Goal: Task Accomplishment & Management: Complete application form

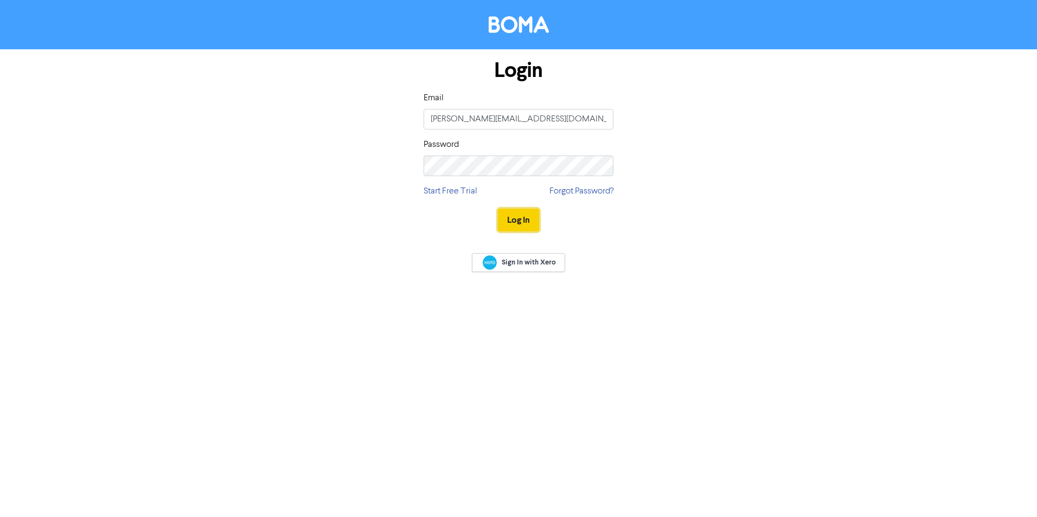
click at [522, 213] on button "Log In" at bounding box center [518, 220] width 41 height 23
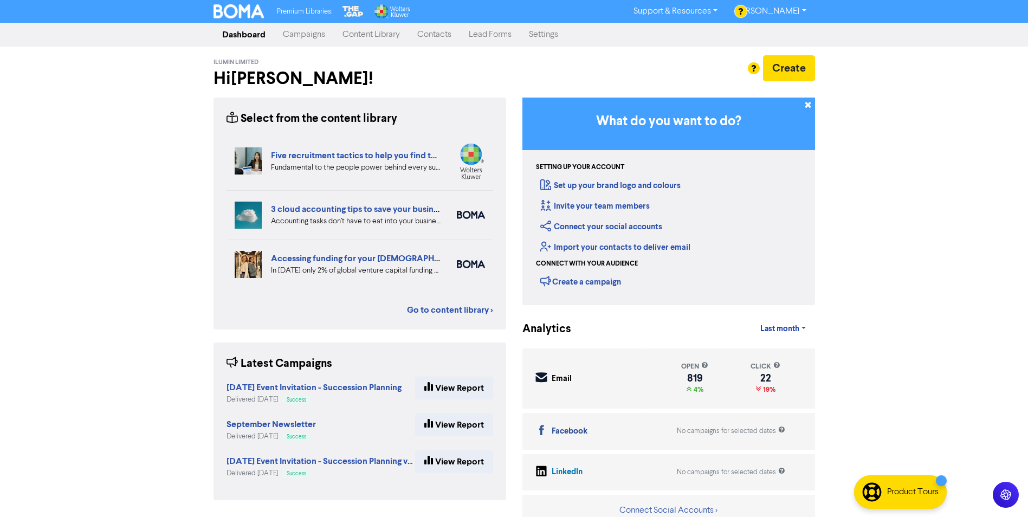
click at [436, 30] on link "Contacts" at bounding box center [435, 35] width 52 height 22
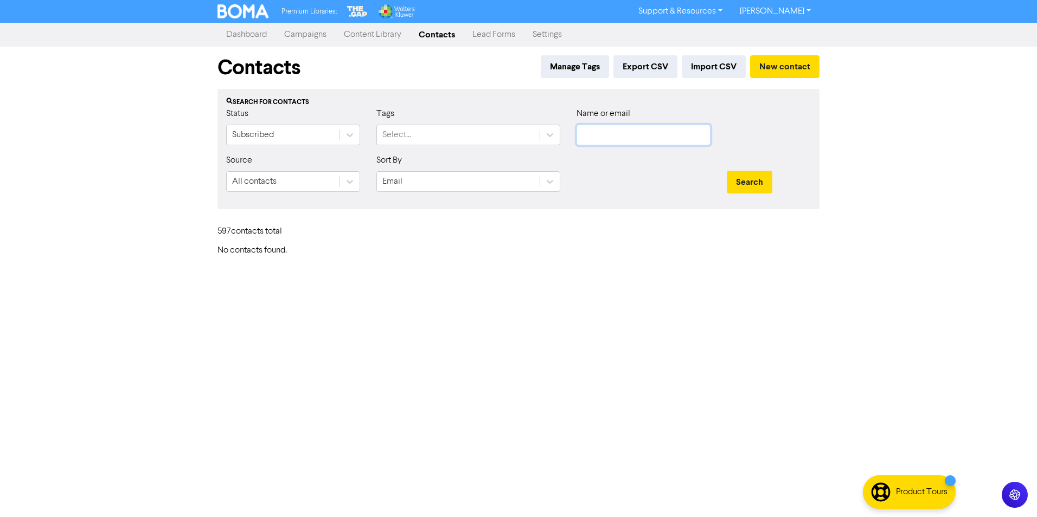
type input "[PERSON_NAME][EMAIL_ADDRESS][DOMAIN_NAME]"
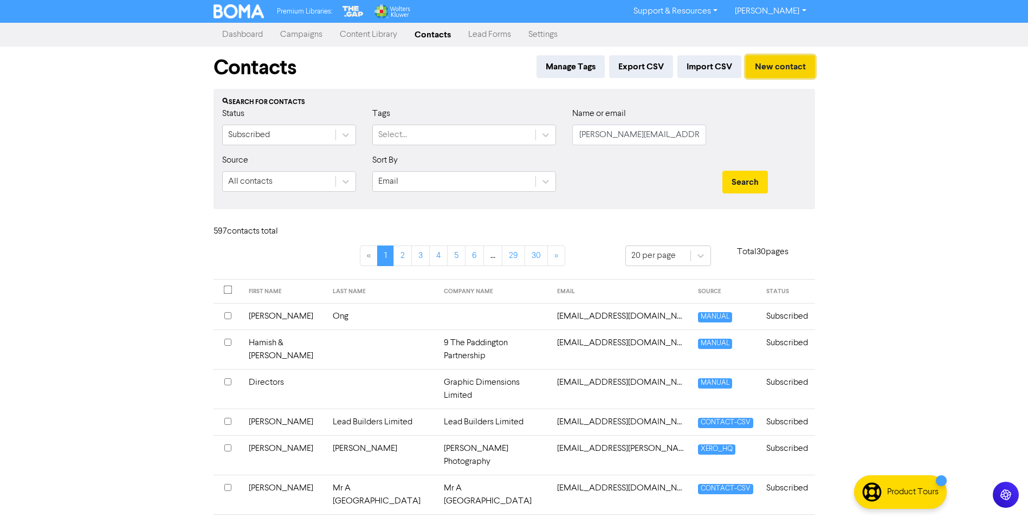
click at [771, 70] on button "New contact" at bounding box center [780, 66] width 69 height 23
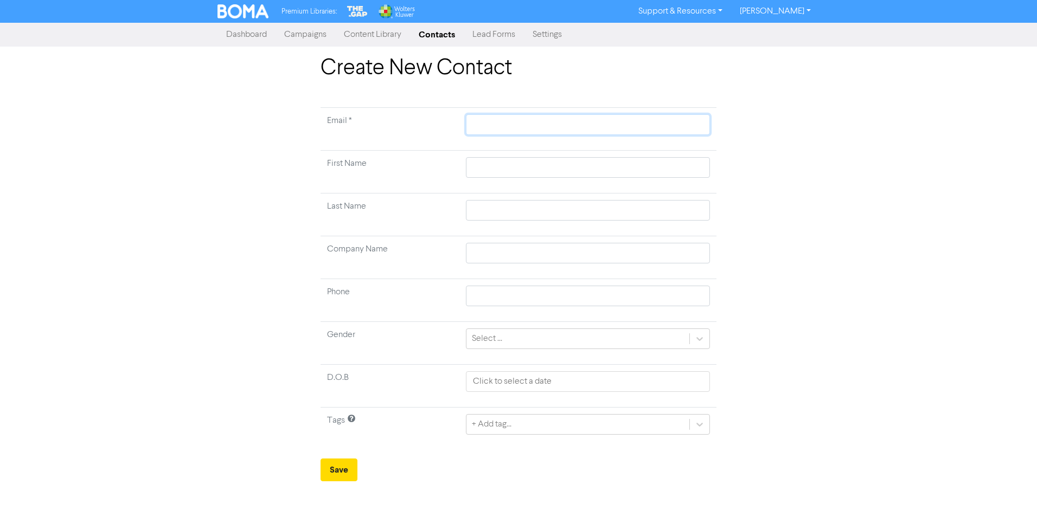
click at [564, 120] on input "text" at bounding box center [588, 124] width 244 height 21
paste input "021-266-9790"
type input "021-266-9790"
drag, startPoint x: 555, startPoint y: 125, endPoint x: 446, endPoint y: 121, distance: 109.6
click at [446, 121] on tr "Email * 021-266-9790" at bounding box center [518, 129] width 396 height 43
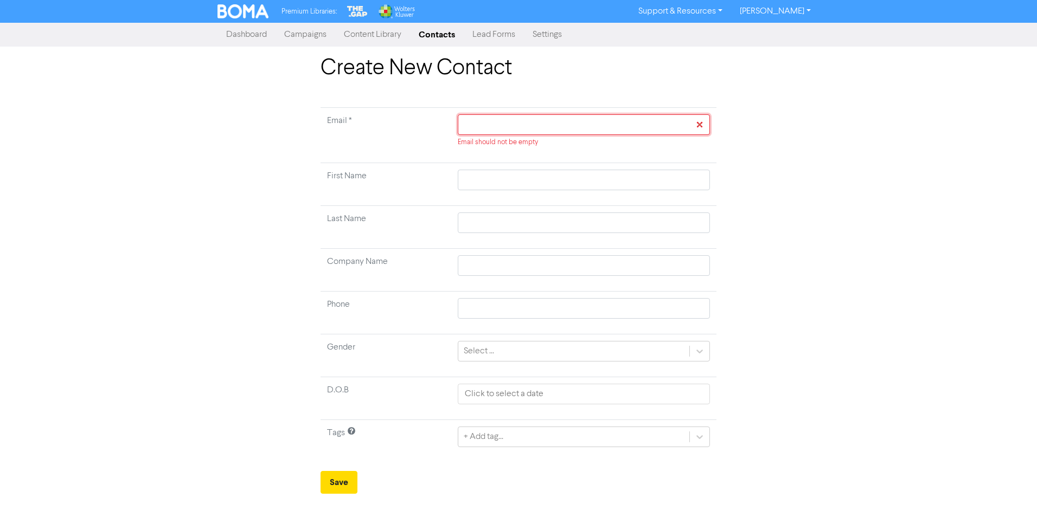
click at [481, 126] on input "text" at bounding box center [584, 124] width 252 height 21
paste input "[EMAIL_ADDRESS][DOMAIN_NAME]"
type input "[EMAIL_ADDRESS][DOMAIN_NAME]"
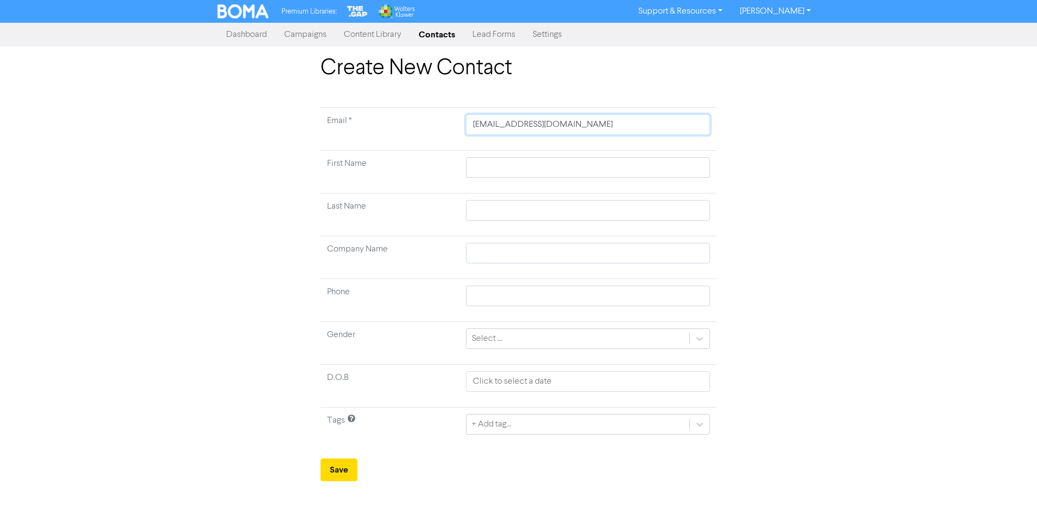
type input "[EMAIL_ADDRESS][DOMAIN_NAME]"
click at [472, 170] on input "text" at bounding box center [588, 167] width 244 height 21
type input "J"
type input "[PERSON_NAME]"
type input "Jac"
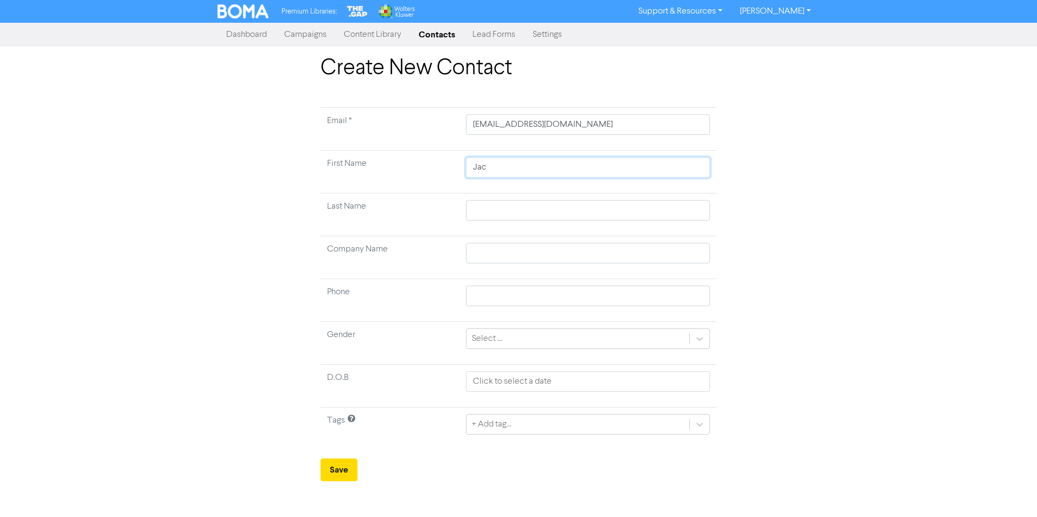
type input "Jack"
click at [482, 208] on input "text" at bounding box center [588, 210] width 244 height 21
type input "B"
type input "Br"
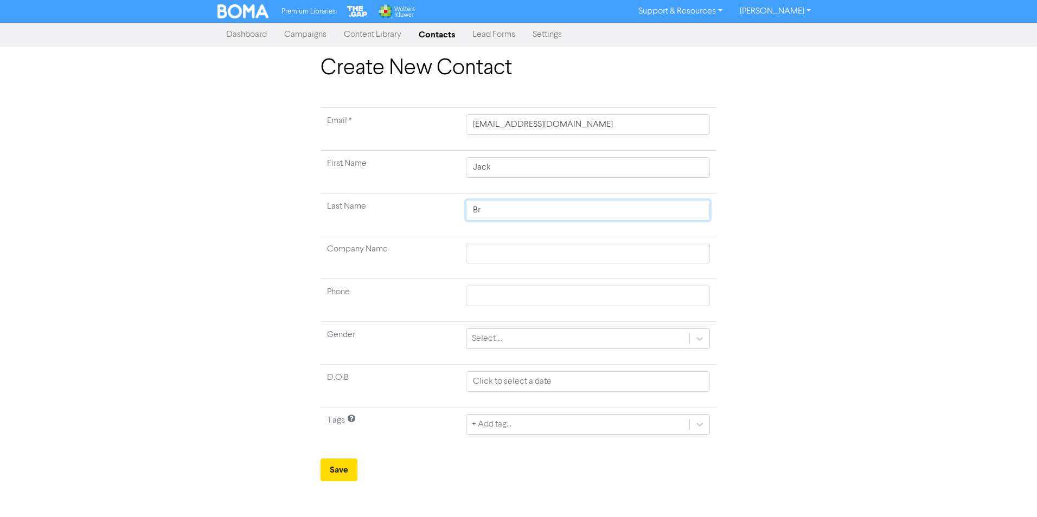
type input "Bro"
type input "Broew"
type input "[PERSON_NAME]"
type input "Bro"
type input "Brow"
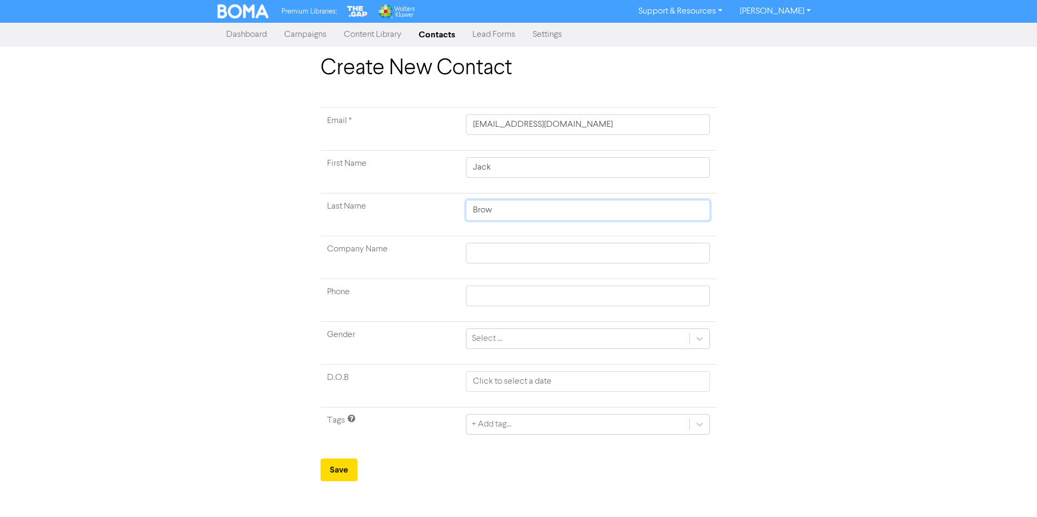
type input "Brown"
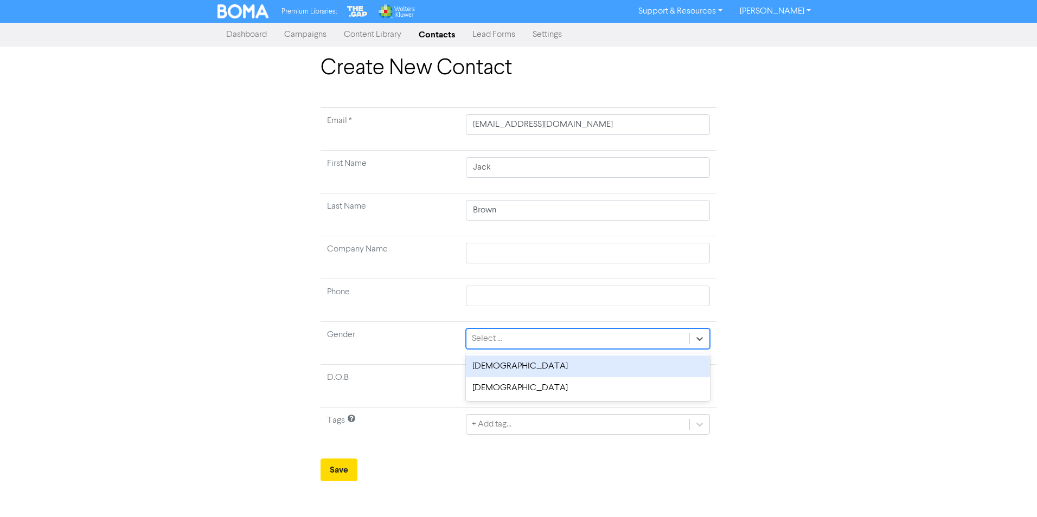
click at [701, 340] on icon at bounding box center [699, 338] width 11 height 11
click at [659, 363] on div "[DEMOGRAPHIC_DATA]" at bounding box center [588, 367] width 244 height 22
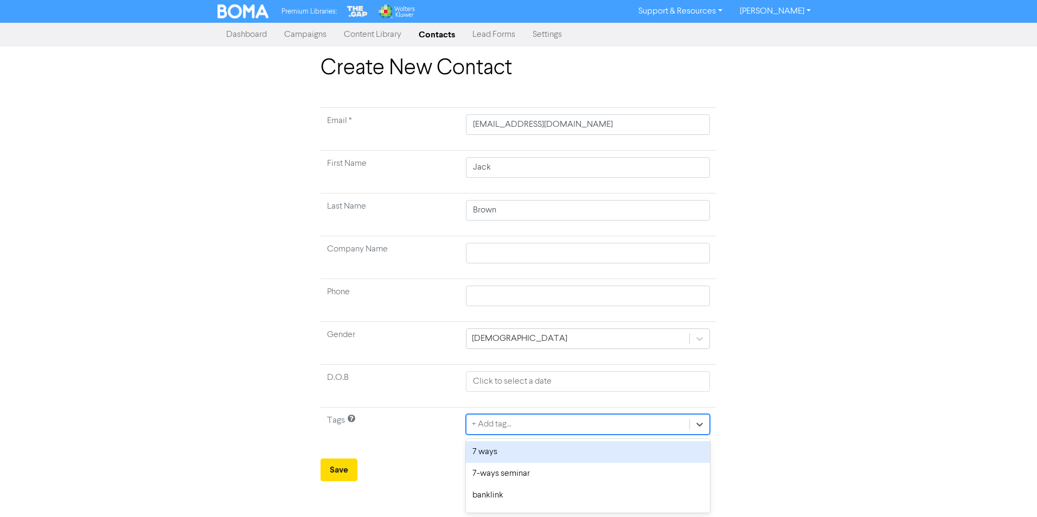
click at [601, 422] on div "+ Add tag..." at bounding box center [577, 425] width 223 height 20
type input "indi"
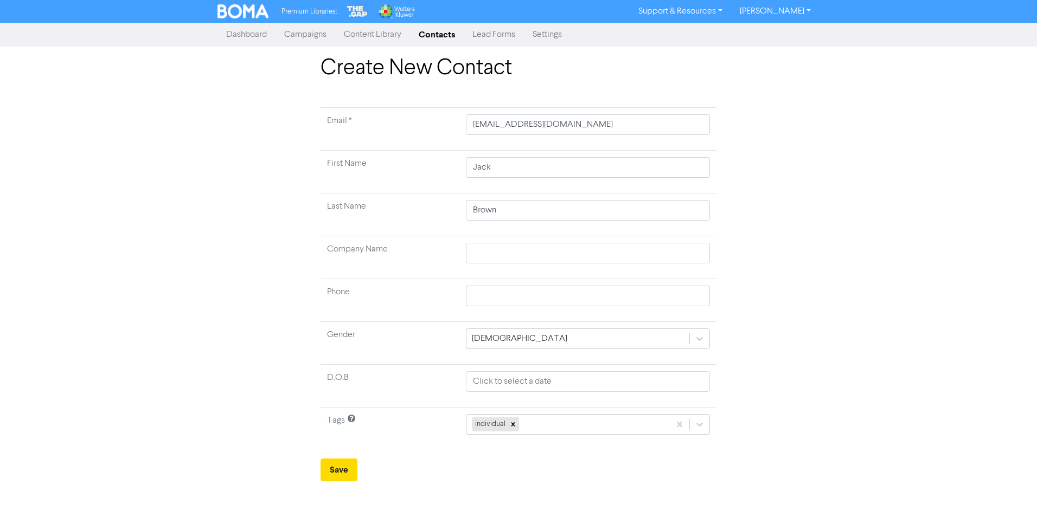
click at [601, 422] on div "individual" at bounding box center [567, 425] width 203 height 20
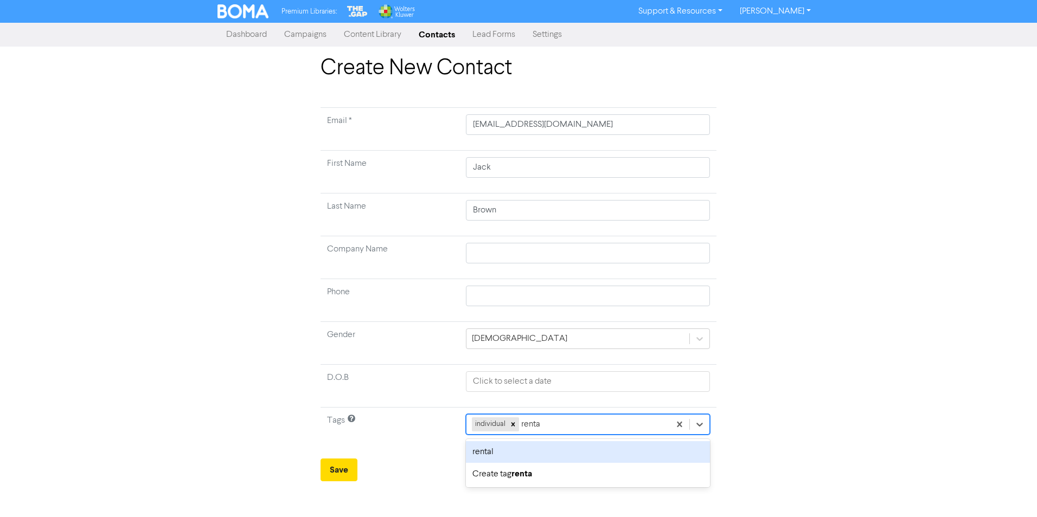
type input "rental"
click at [601, 422] on div "individual rental" at bounding box center [563, 425] width 213 height 20
type input "bni"
click at [500, 452] on div "bni [PERSON_NAME]" at bounding box center [580, 452] width 260 height 22
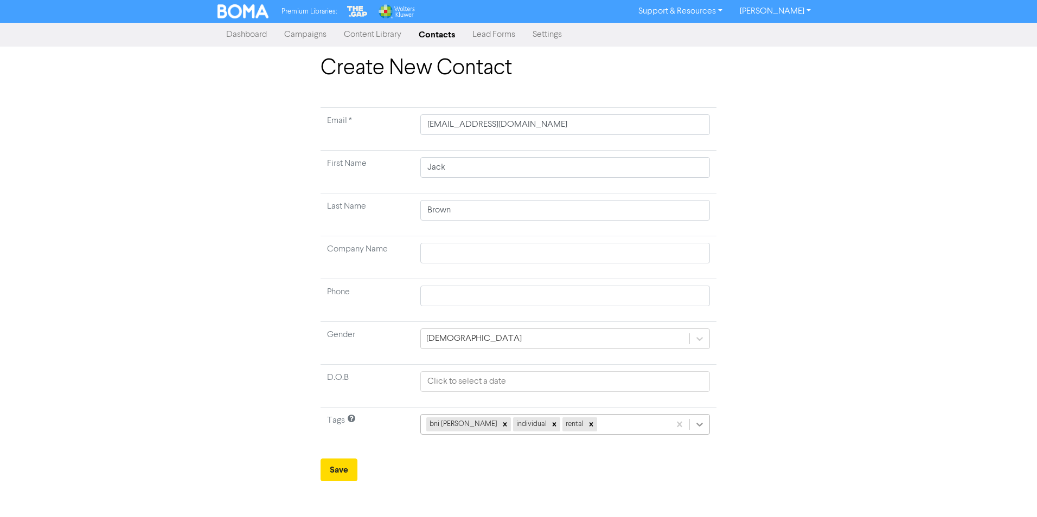
click at [698, 425] on icon at bounding box center [699, 425] width 7 height 4
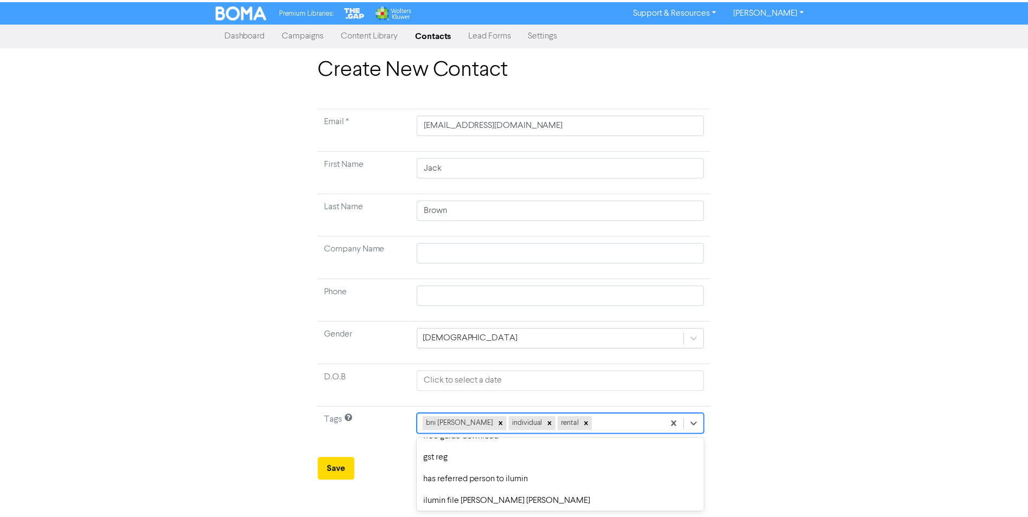
scroll to position [477, 0]
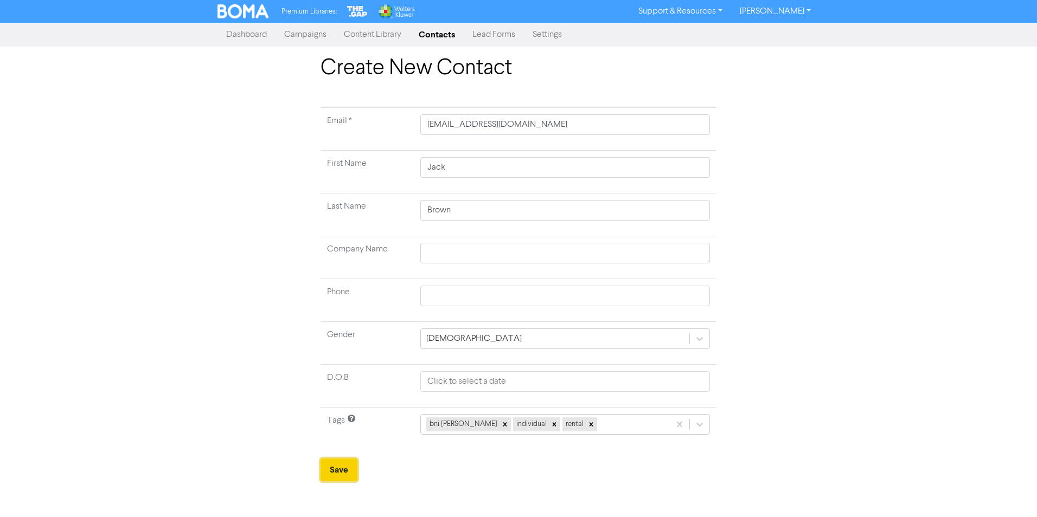
click at [346, 475] on button "Save" at bounding box center [338, 470] width 37 height 23
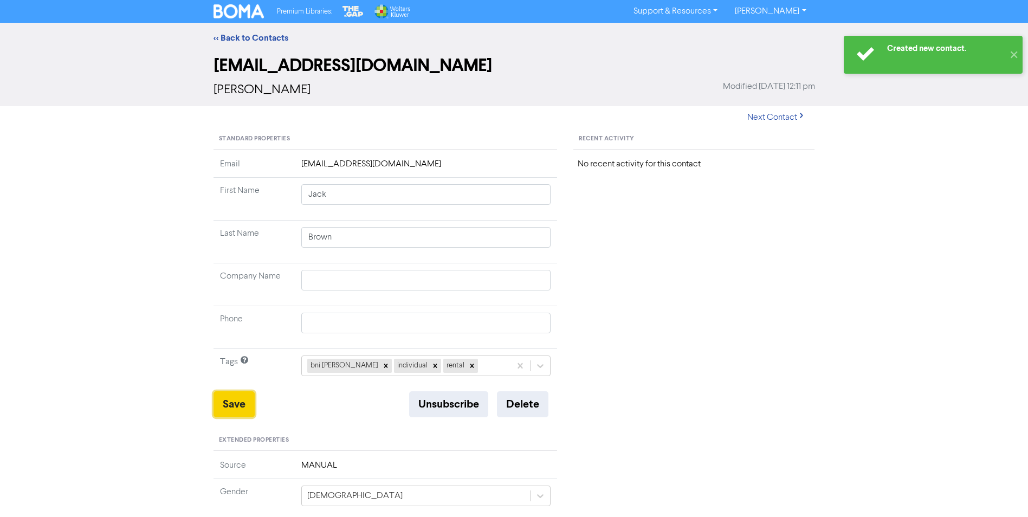
click at [236, 406] on button "Save" at bounding box center [234, 404] width 41 height 26
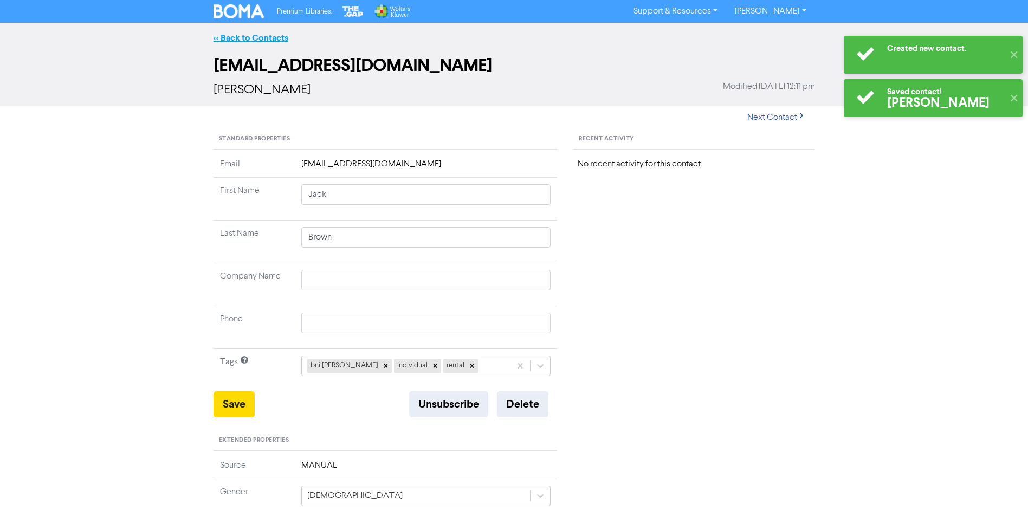
click at [255, 36] on link "<< Back to Contacts" at bounding box center [251, 38] width 75 height 11
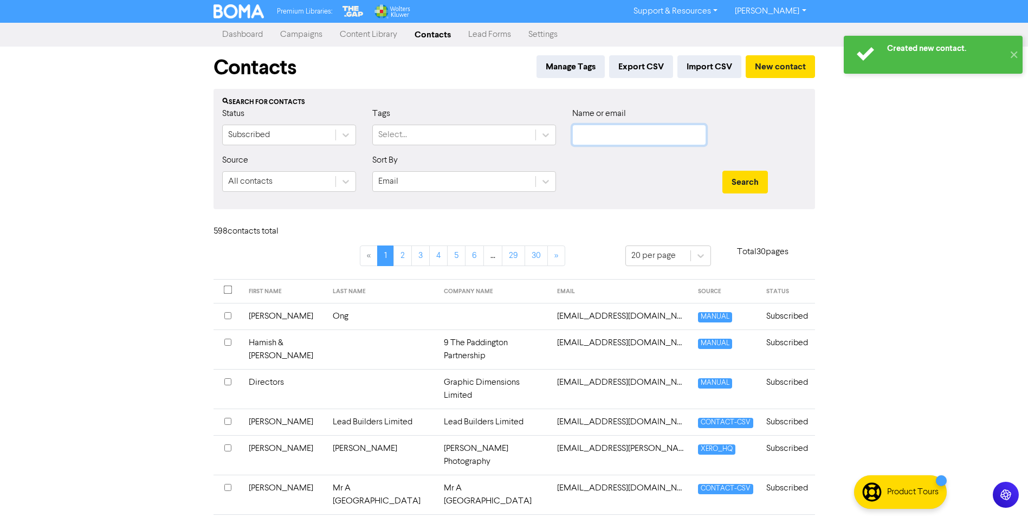
click at [631, 136] on input "text" at bounding box center [640, 135] width 134 height 21
click at [723, 171] on button "Search" at bounding box center [746, 182] width 46 height 23
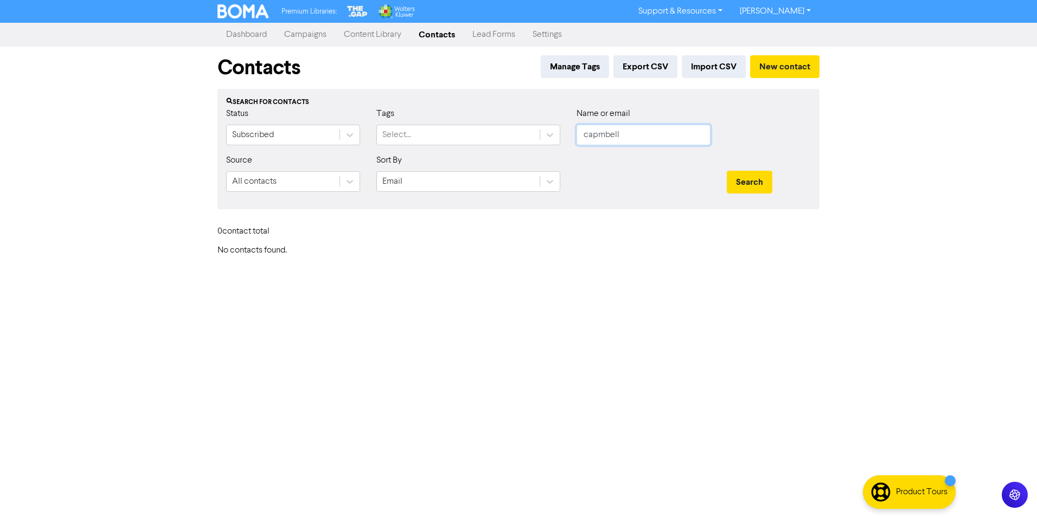
click at [726, 171] on button "Search" at bounding box center [749, 182] width 46 height 23
type input "[PERSON_NAME]"
click at [726, 171] on button "Search" at bounding box center [749, 182] width 46 height 23
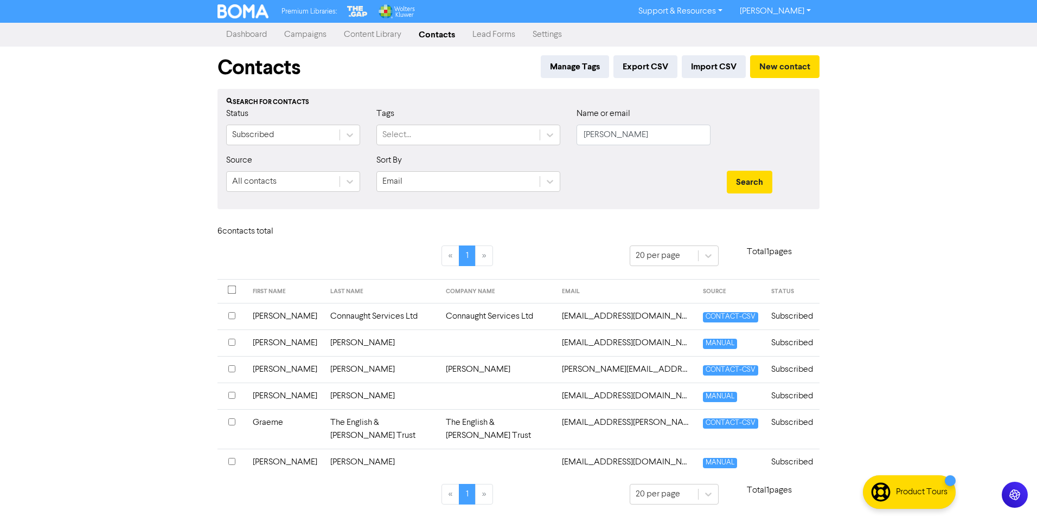
click at [343, 455] on td "[PERSON_NAME]" at bounding box center [381, 462] width 115 height 27
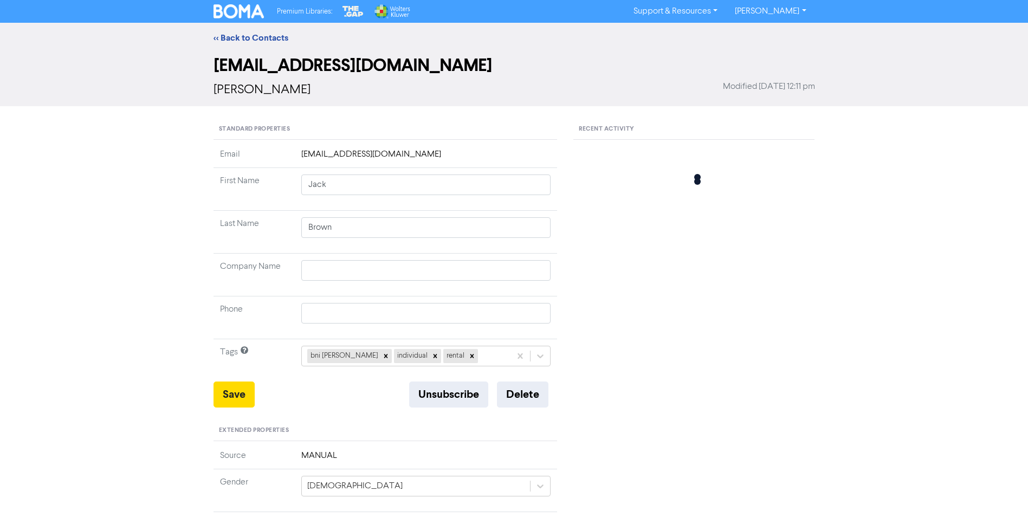
type input "[PERSON_NAME]"
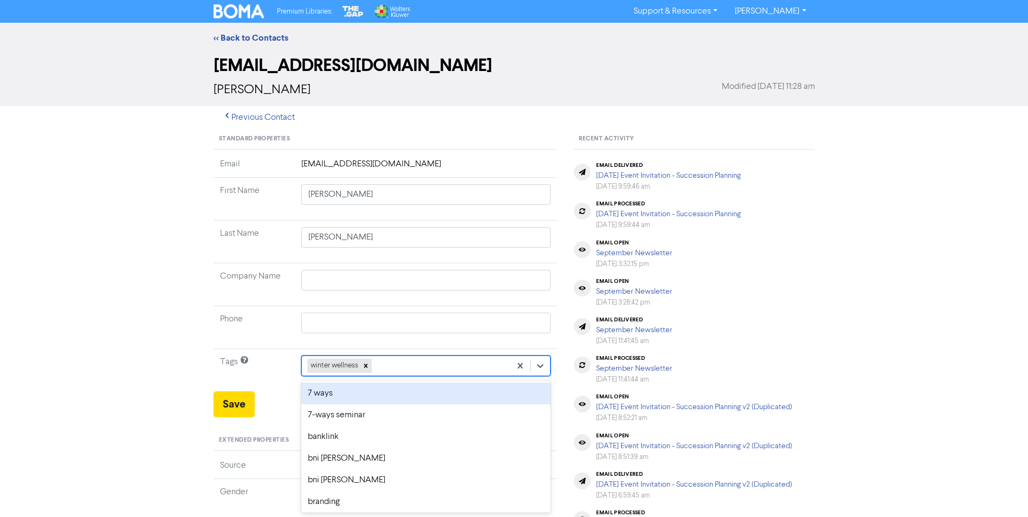
scroll to position [30, 0]
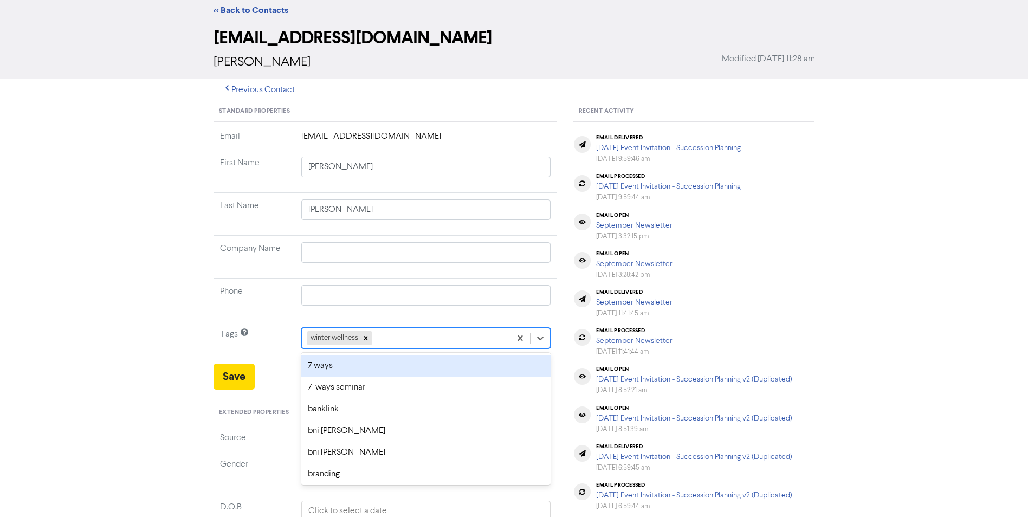
click at [506, 349] on div "option 7 ways focused, 1 of 57. 56 results available. Use Up and Down to choose…" at bounding box center [426, 338] width 250 height 21
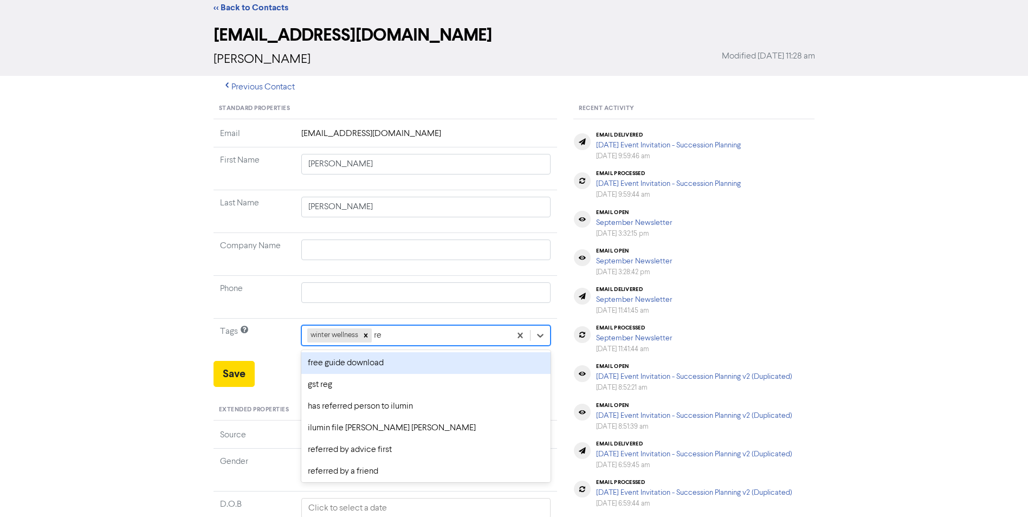
type input "ref"
click at [498, 334] on div "has referred person to ilumin winter wellness" at bounding box center [406, 336] width 209 height 20
type input "bn"
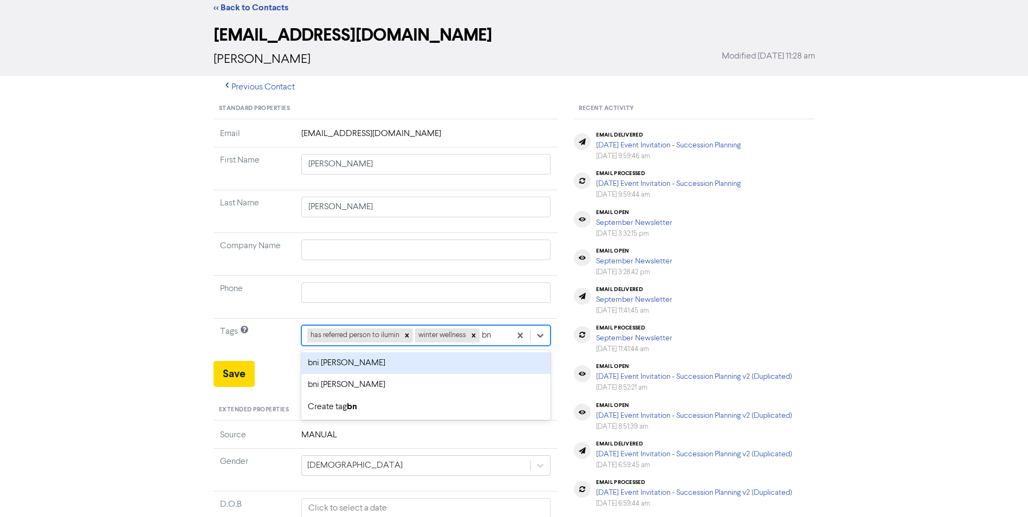
click at [464, 363] on div "bni [PERSON_NAME]" at bounding box center [426, 363] width 250 height 22
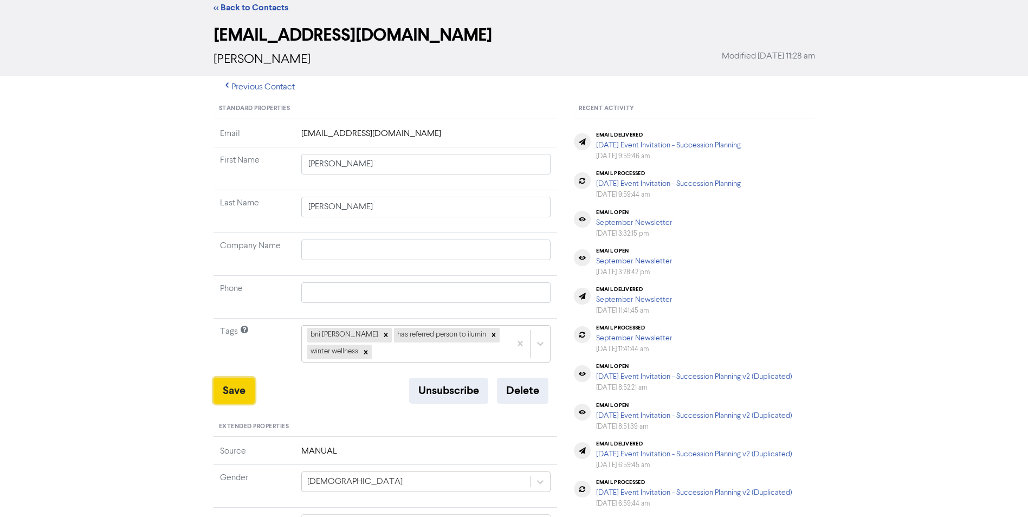
click at [235, 396] on button "Save" at bounding box center [234, 391] width 41 height 26
click at [227, 393] on button "Save" at bounding box center [234, 391] width 41 height 26
